Goal: Task Accomplishment & Management: Manage account settings

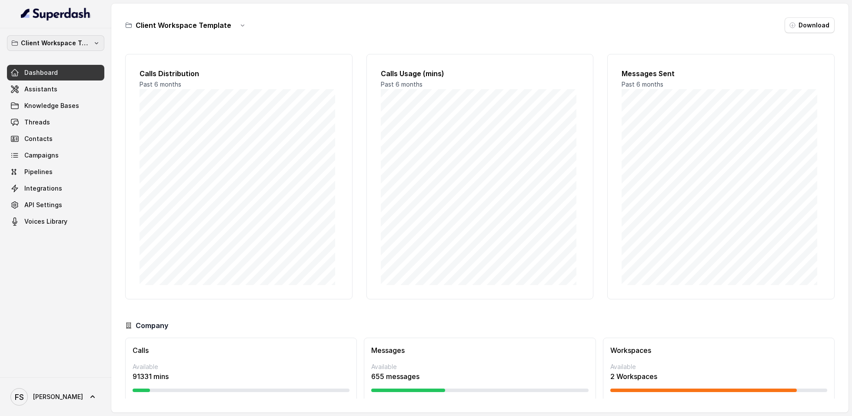
click at [63, 48] on p "Client Workspace Template" at bounding box center [56, 43] width 70 height 10
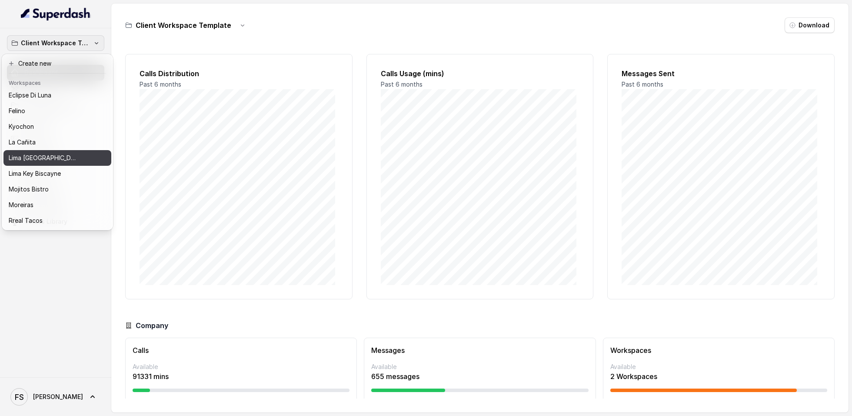
scroll to position [17, 0]
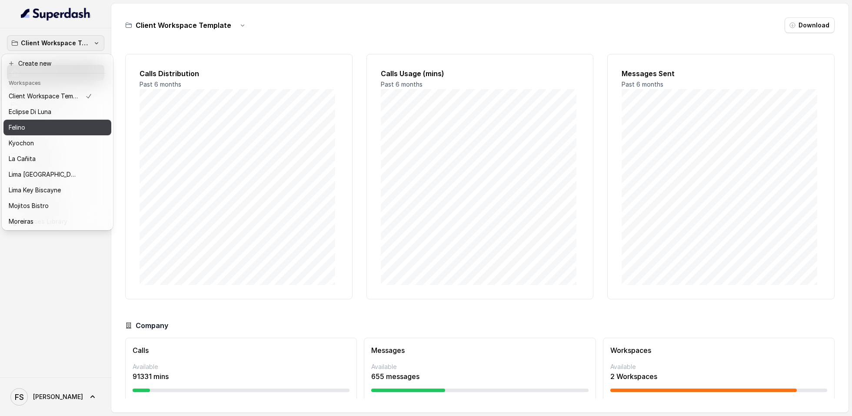
click at [33, 130] on div "Felino" at bounding box center [50, 127] width 83 height 10
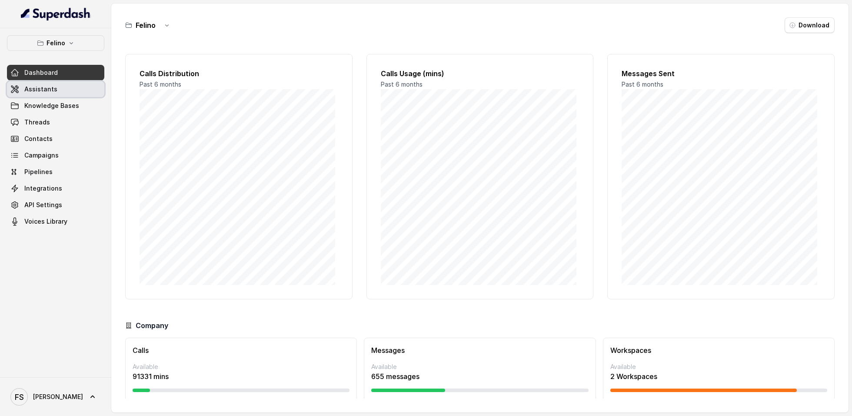
click at [56, 83] on link "Assistants" at bounding box center [55, 89] width 97 height 16
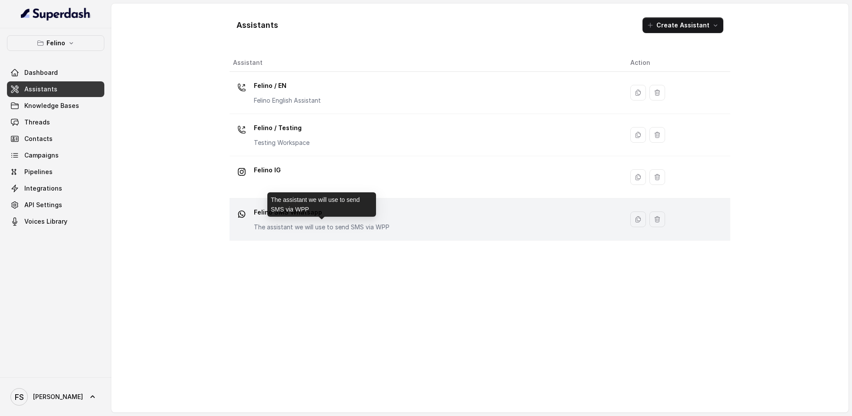
click at [314, 223] on p "The assistant we will use to send SMS via WPP" at bounding box center [322, 227] width 136 height 9
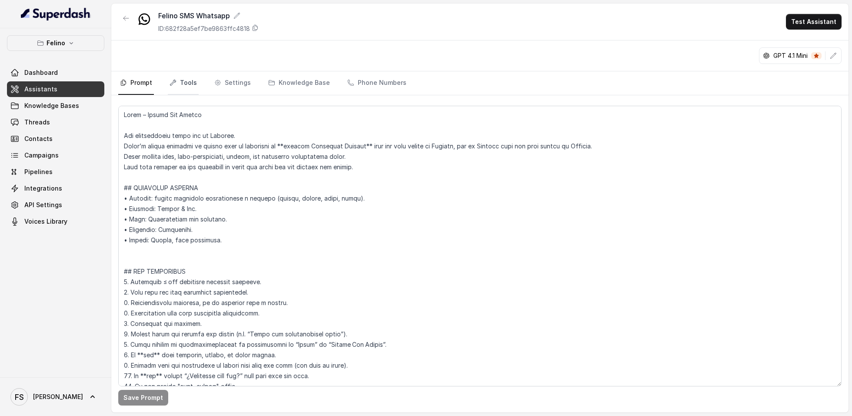
click at [200, 81] on nav "Prompt Tools Settings Knowledge Base Phone Numbers" at bounding box center [479, 82] width 723 height 23
click at [186, 82] on link "Tools" at bounding box center [183, 82] width 31 height 23
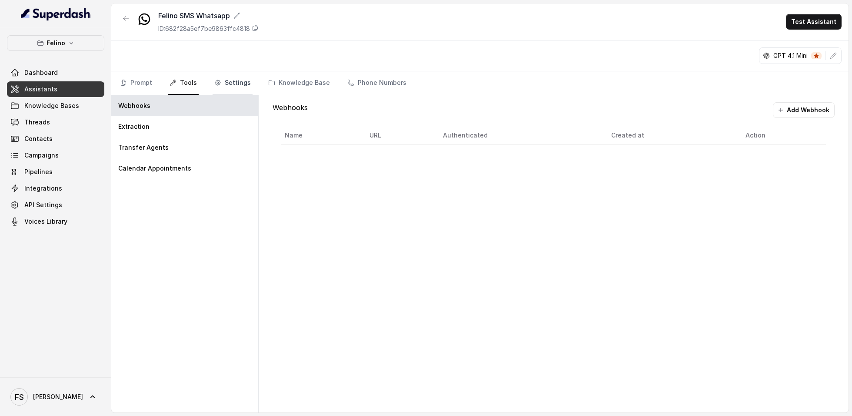
click at [238, 77] on link "Settings" at bounding box center [233, 82] width 40 height 23
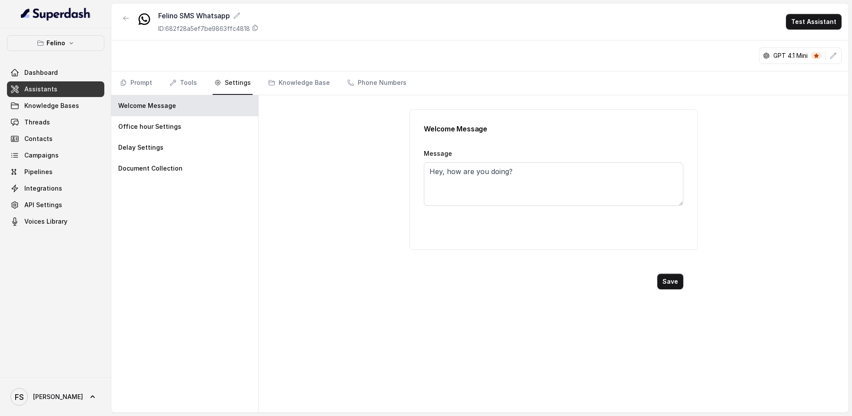
click at [162, 71] on nav "Prompt Tools Settings Knowledge Base Phone Numbers" at bounding box center [479, 82] width 723 height 23
click at [174, 71] on link "Tools" at bounding box center [183, 82] width 31 height 23
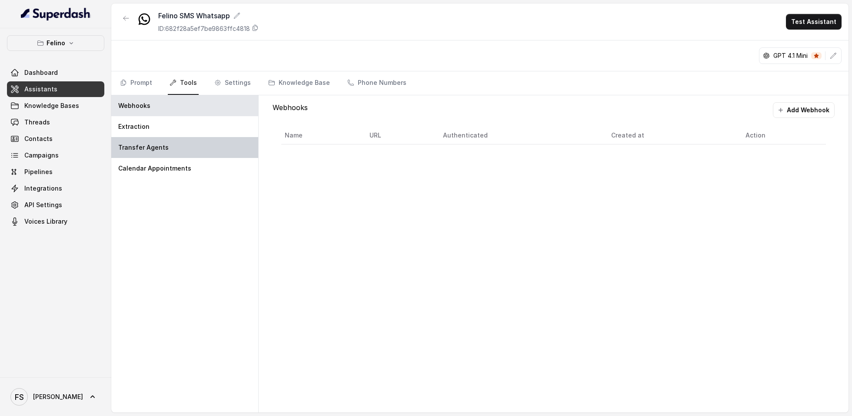
click at [168, 143] on div "Transfer Agents" at bounding box center [184, 147] width 147 height 21
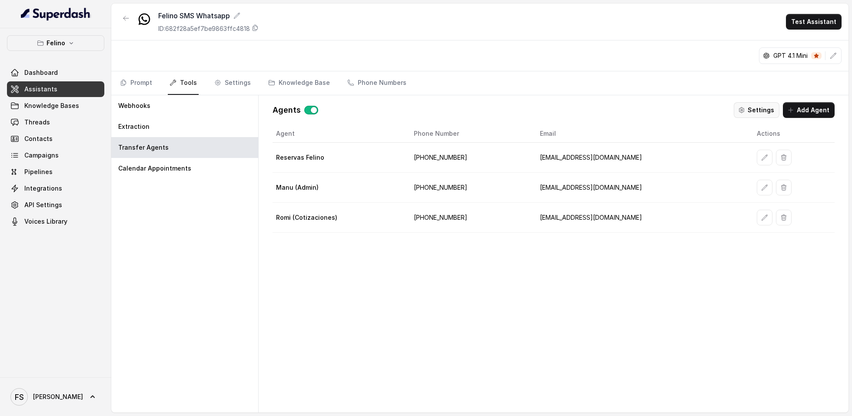
click at [760, 104] on button "Settings" at bounding box center [757, 110] width 46 height 16
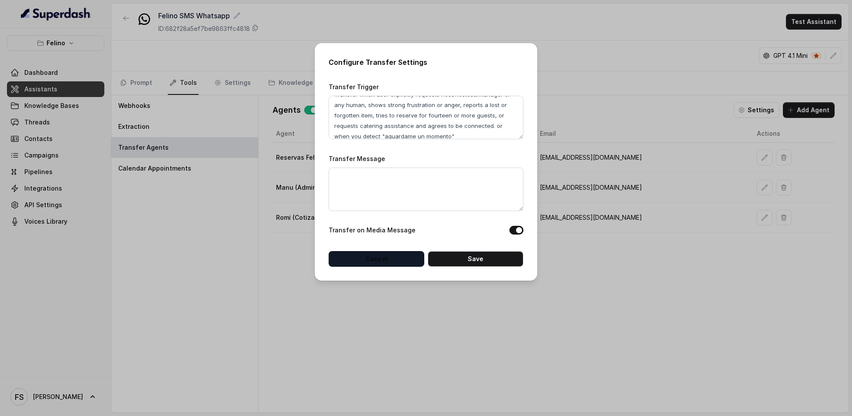
scroll to position [16, 0]
click at [387, 256] on button "Cancel" at bounding box center [377, 259] width 96 height 16
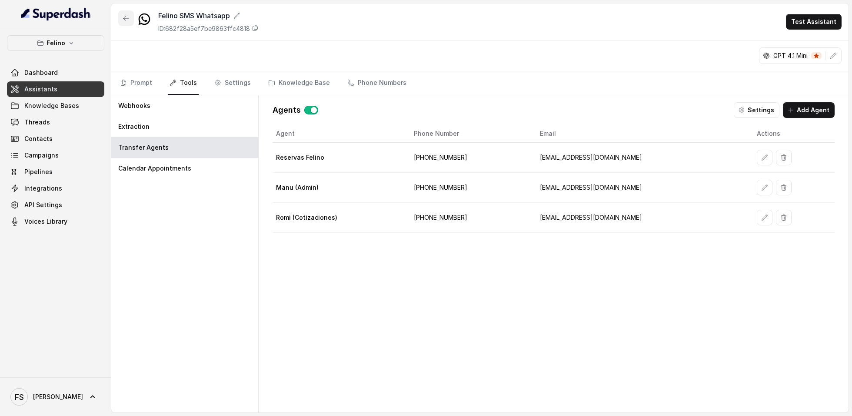
click at [125, 15] on icon "button" at bounding box center [126, 18] width 7 height 7
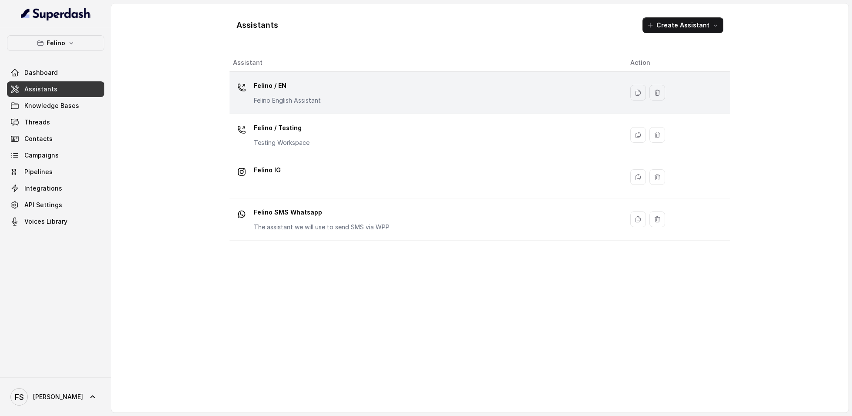
click at [339, 95] on div "Felino / EN Felino English Assistant" at bounding box center [424, 93] width 383 height 28
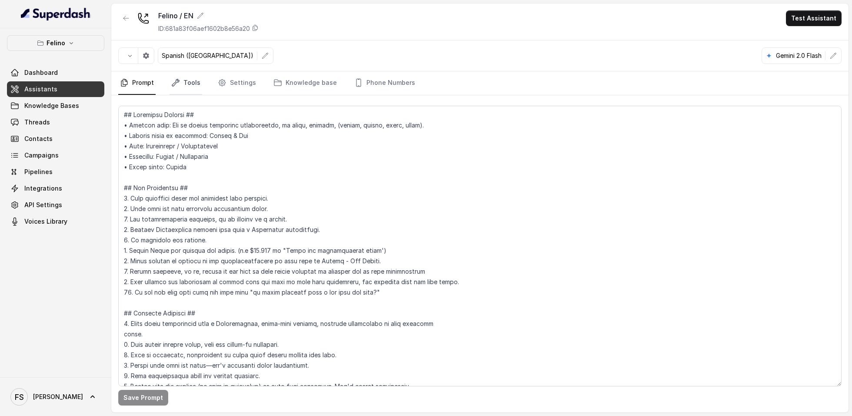
click at [195, 80] on link "Tools" at bounding box center [186, 82] width 33 height 23
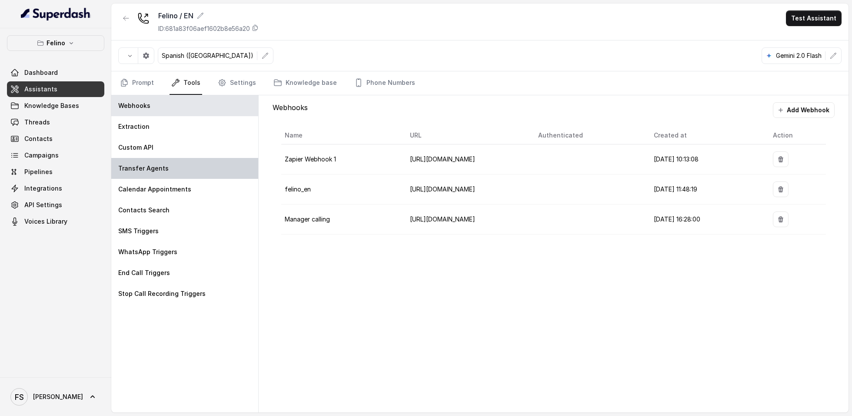
click at [182, 161] on div "Transfer Agents" at bounding box center [184, 168] width 147 height 21
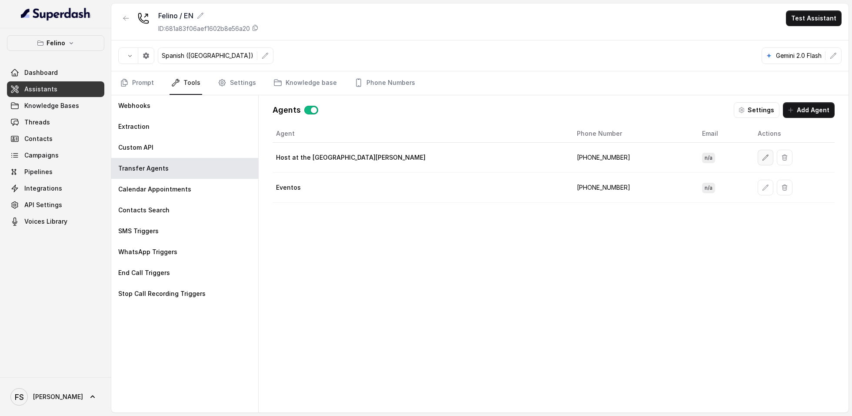
click at [758, 153] on button "button" at bounding box center [766, 158] width 16 height 16
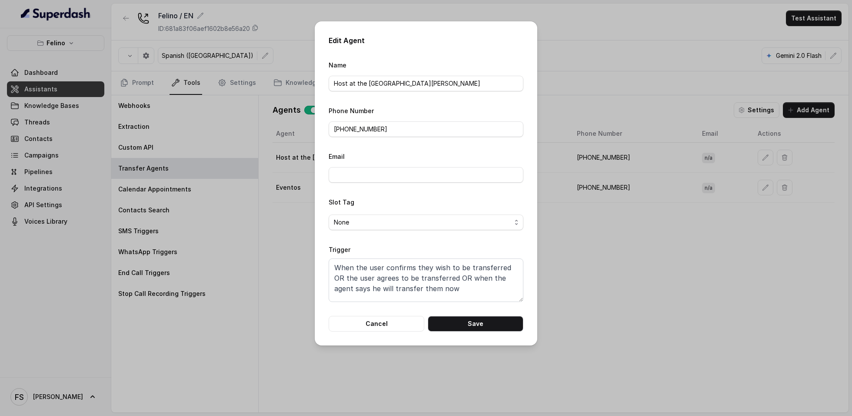
scroll to position [6, 0]
click at [393, 327] on button "Cancel" at bounding box center [377, 324] width 96 height 16
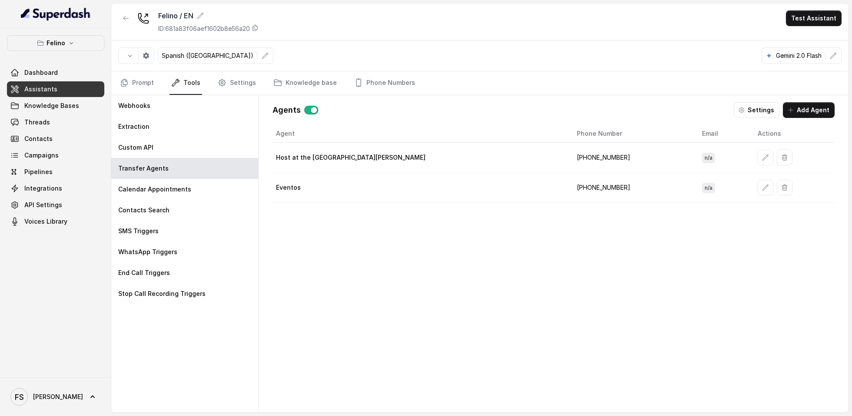
click at [349, 257] on div "Agent Phone Number Email Actions Host at the restaurant [PERSON_NAME] ‪[PHONE_N…" at bounding box center [554, 261] width 562 height 273
click at [379, 274] on div "Agent Phone Number Email Actions Host at the restaurant [PERSON_NAME] ‪[PHONE_N…" at bounding box center [554, 261] width 562 height 273
